Goal: Task Accomplishment & Management: Complete application form

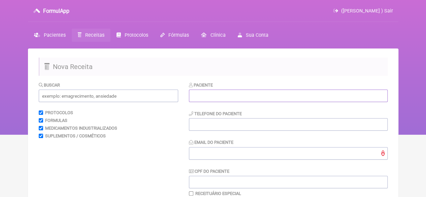
click at [208, 94] on input "text" at bounding box center [288, 96] width 199 height 12
paste input "[PERSON_NAME] DE SA"
type input "[PERSON_NAME] DE SA"
click at [210, 123] on input "tel" at bounding box center [288, 124] width 199 height 12
type input "21"
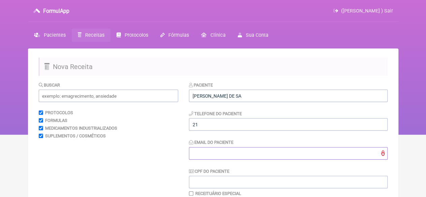
click at [203, 153] on input "Email do Paciente" at bounding box center [288, 153] width 199 height 12
type input "X@X"
click at [46, 99] on input "text" at bounding box center [108, 96] width 139 height 12
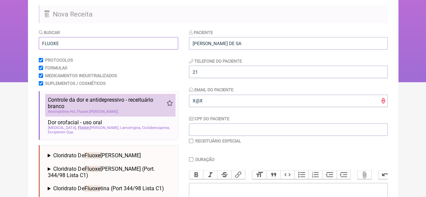
scroll to position [101, 0]
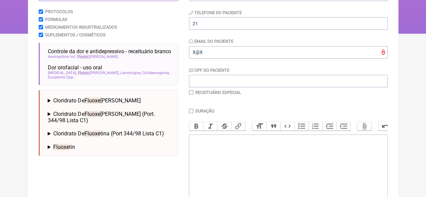
type input "FLUOXE"
click at [95, 99] on span "Fluoxe" at bounding box center [92, 100] width 16 height 6
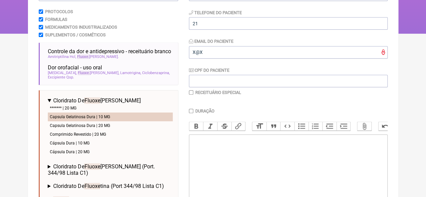
click at [104, 112] on li "Capsula Gelatinosa Dura | 10 MG" at bounding box center [110, 116] width 125 height 9
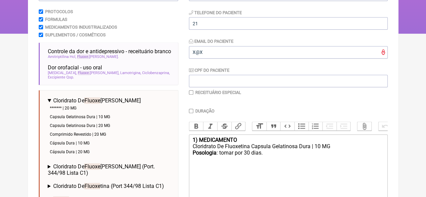
click at [233, 157] on div "Posologia : tomar por 30 dias." at bounding box center [287, 156] width 191 height 13
click at [304, 159] on div "Posologia : tomar 1 COMPRIMIDO AO DIA por 30 dias." at bounding box center [287, 156] width 191 height 13
click at [335, 150] on div "Cloridrato De Fluoxetina Capsula Gelatinosa Dura | 10 MG" at bounding box center [287, 146] width 191 height 6
type trix-editor "<div><strong>1) MEDICAMENTO</strong></div><div>Cloridrato De Fluoxetina Capsula…"
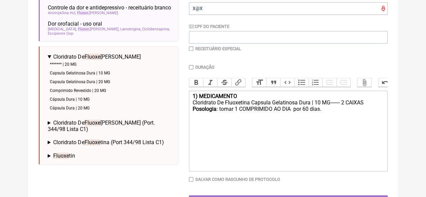
scroll to position [168, 0]
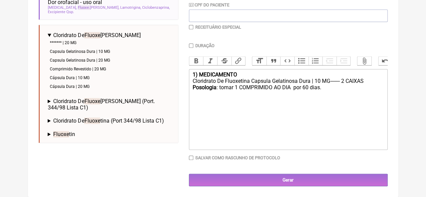
click at [193, 25] on input "checkbox" at bounding box center [191, 27] width 4 height 4
checkbox input "true"
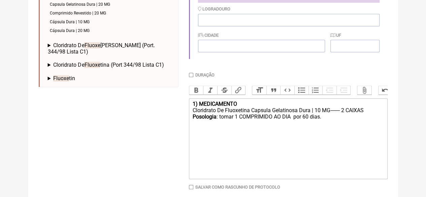
scroll to position [258, 0]
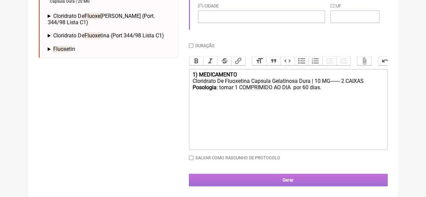
drag, startPoint x: 282, startPoint y: 176, endPoint x: 268, endPoint y: 177, distance: 14.2
click at [282, 176] on input "Gerar" at bounding box center [288, 180] width 199 height 12
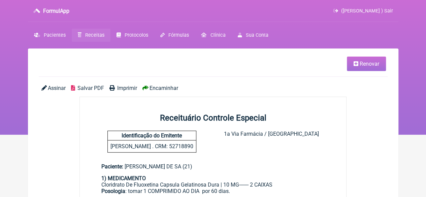
click at [127, 89] on span "Imprimir" at bounding box center [127, 88] width 20 height 6
click at [132, 35] on span "Protocolos" at bounding box center [137, 35] width 24 height 6
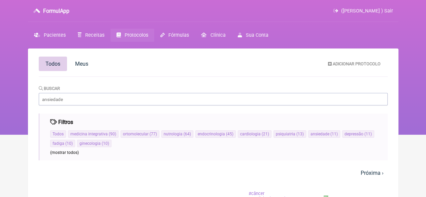
click at [87, 35] on span "Receitas" at bounding box center [94, 35] width 19 height 6
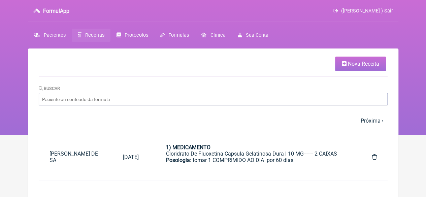
click at [361, 64] on span "Nova Receita" at bounding box center [363, 64] width 31 height 6
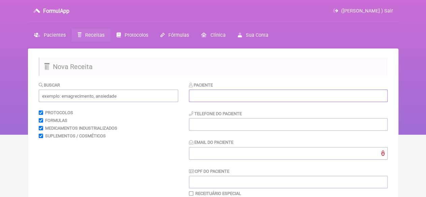
click at [234, 96] on input "text" at bounding box center [288, 96] width 199 height 12
paste input "ERISLANDIA DE ARAUJO SILVA"
type input "ERISLANDIA DE ARAUJO SILVA"
click at [222, 126] on input "tel" at bounding box center [288, 124] width 199 height 12
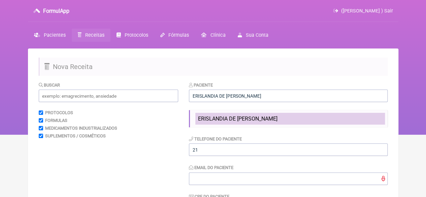
click at [231, 121] on span "ERISLANDIA DE ARAUJO SILVA" at bounding box center [237, 119] width 79 height 6
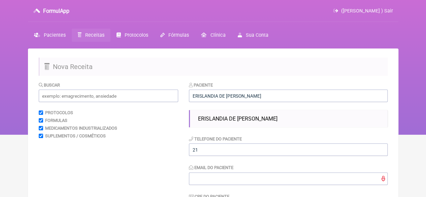
type input "21983627428"
type input "ERISLANDIAARAUJO@HOTMAIL.COM"
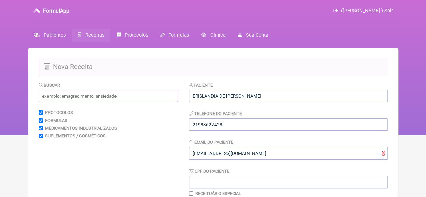
click at [90, 98] on input "text" at bounding box center [108, 96] width 139 height 12
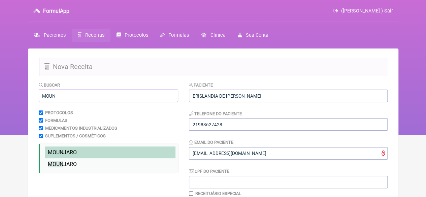
type input "MOUN"
click at [54, 150] on span "MOUN" at bounding box center [55, 152] width 15 height 6
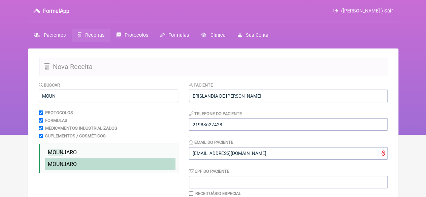
click at [53, 166] on span "MOUN" at bounding box center [55, 164] width 15 height 6
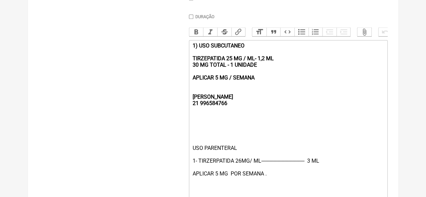
scroll to position [196, 0]
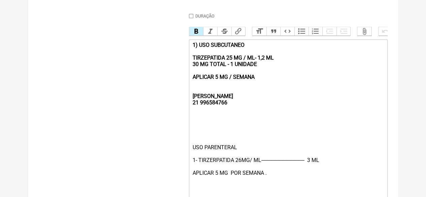
drag, startPoint x: 258, startPoint y: 83, endPoint x: 184, endPoint y: 46, distance: 82.4
click at [184, 46] on form "Buscar MOUN Protocolos Formulas Medicamentos Industrializados Suplementos / Cos…" at bounding box center [213, 59] width 349 height 349
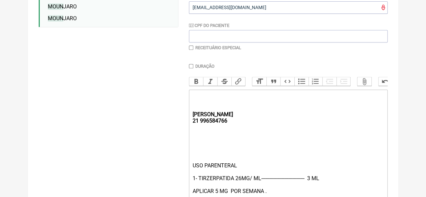
scroll to position [162, 0]
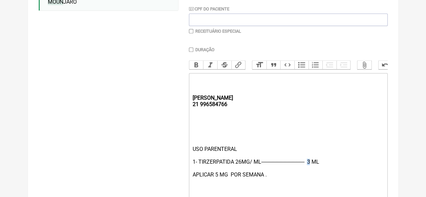
click at [311, 168] on div "USO PARENTERAL 1- TIRZERPATIDA 26MG/ ML-------------------------------- 3 ML AP…" at bounding box center [287, 171] width 191 height 51
type trix-editor "<div><strong><br><br><br>REBECCA&nbsp;<br>21 996584766</strong></div><div><br><…"
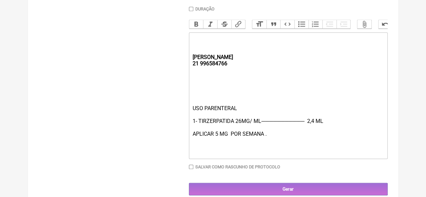
scroll to position [220, 0]
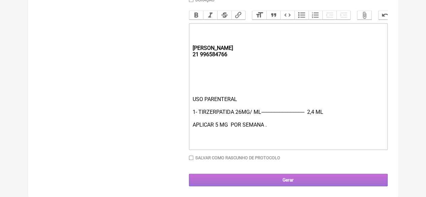
click at [272, 178] on input "Gerar" at bounding box center [288, 180] width 199 height 12
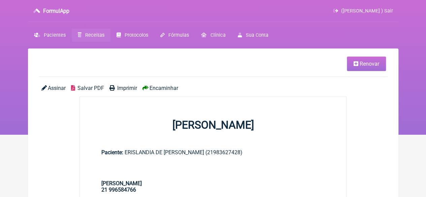
click at [125, 87] on span "Imprimir" at bounding box center [127, 88] width 20 height 6
